Goal: Task Accomplishment & Management: Use online tool/utility

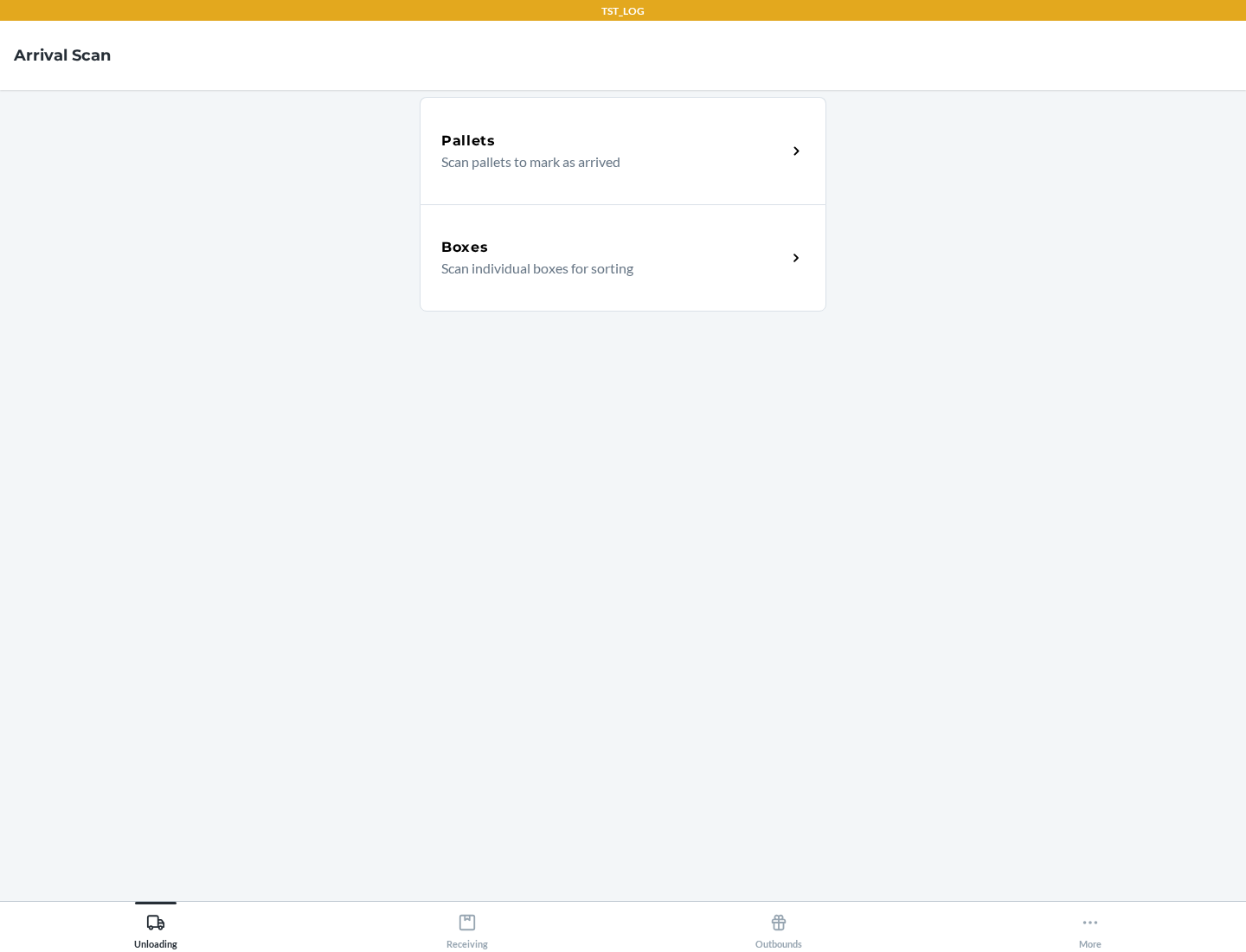
click at [614, 247] on div "Boxes" at bounding box center [613, 247] width 345 height 21
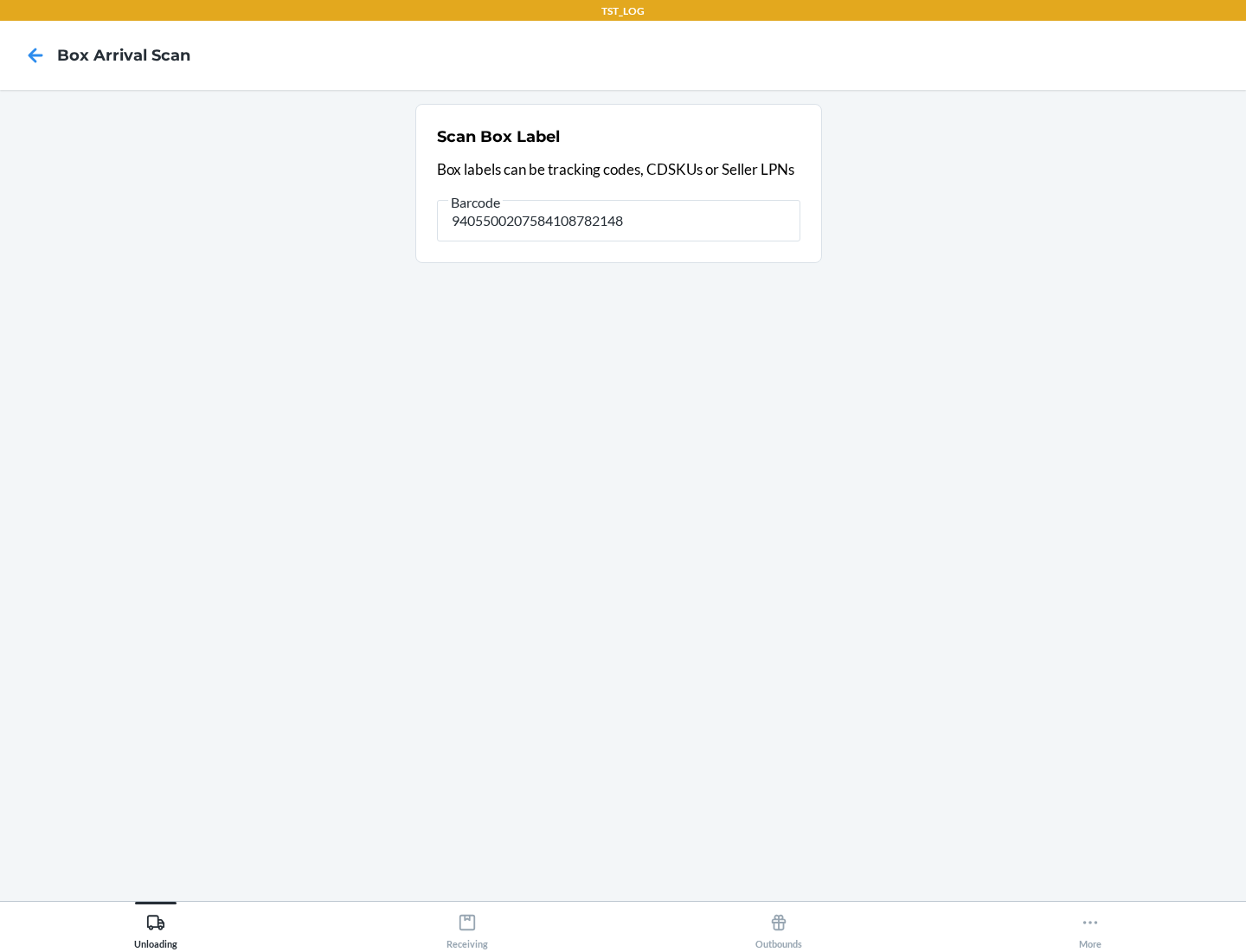
type input "9405500207584108782148"
